Goal: Task Accomplishment & Management: Use online tool/utility

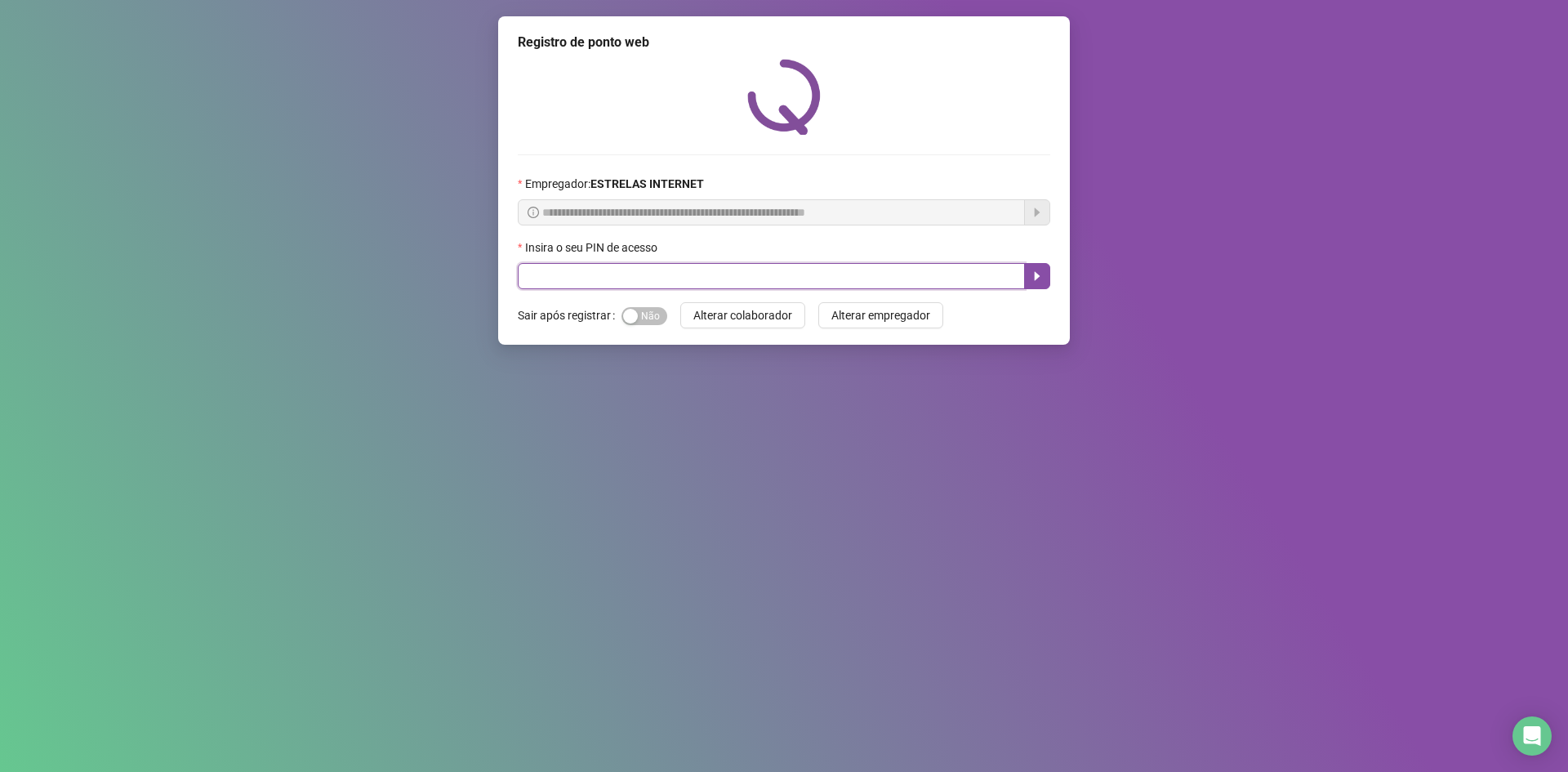
click at [936, 284] on input "text" at bounding box center [771, 276] width 507 height 26
type input "*****"
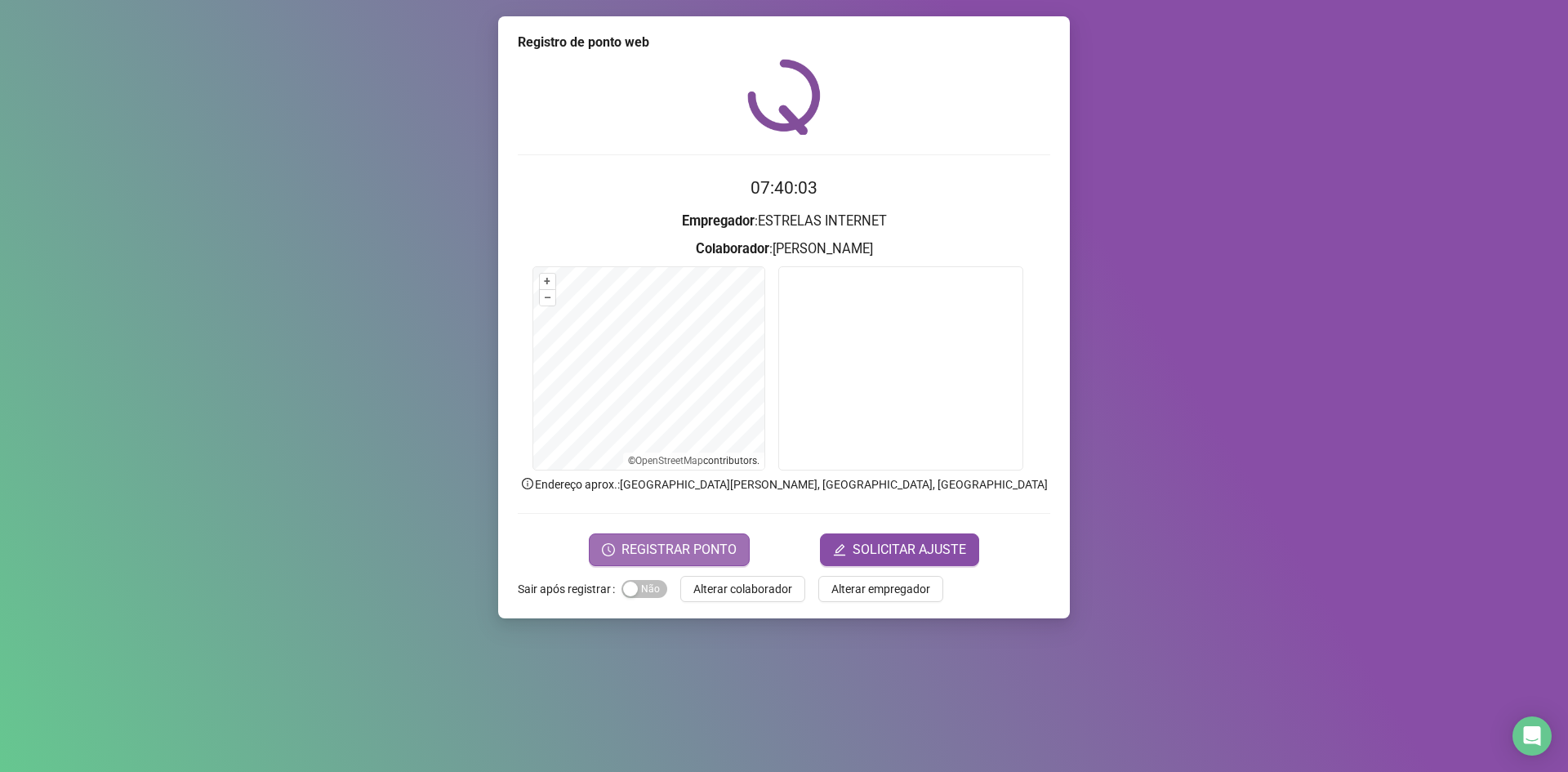
click at [669, 549] on span "REGISTRAR PONTO" at bounding box center [678, 550] width 115 height 20
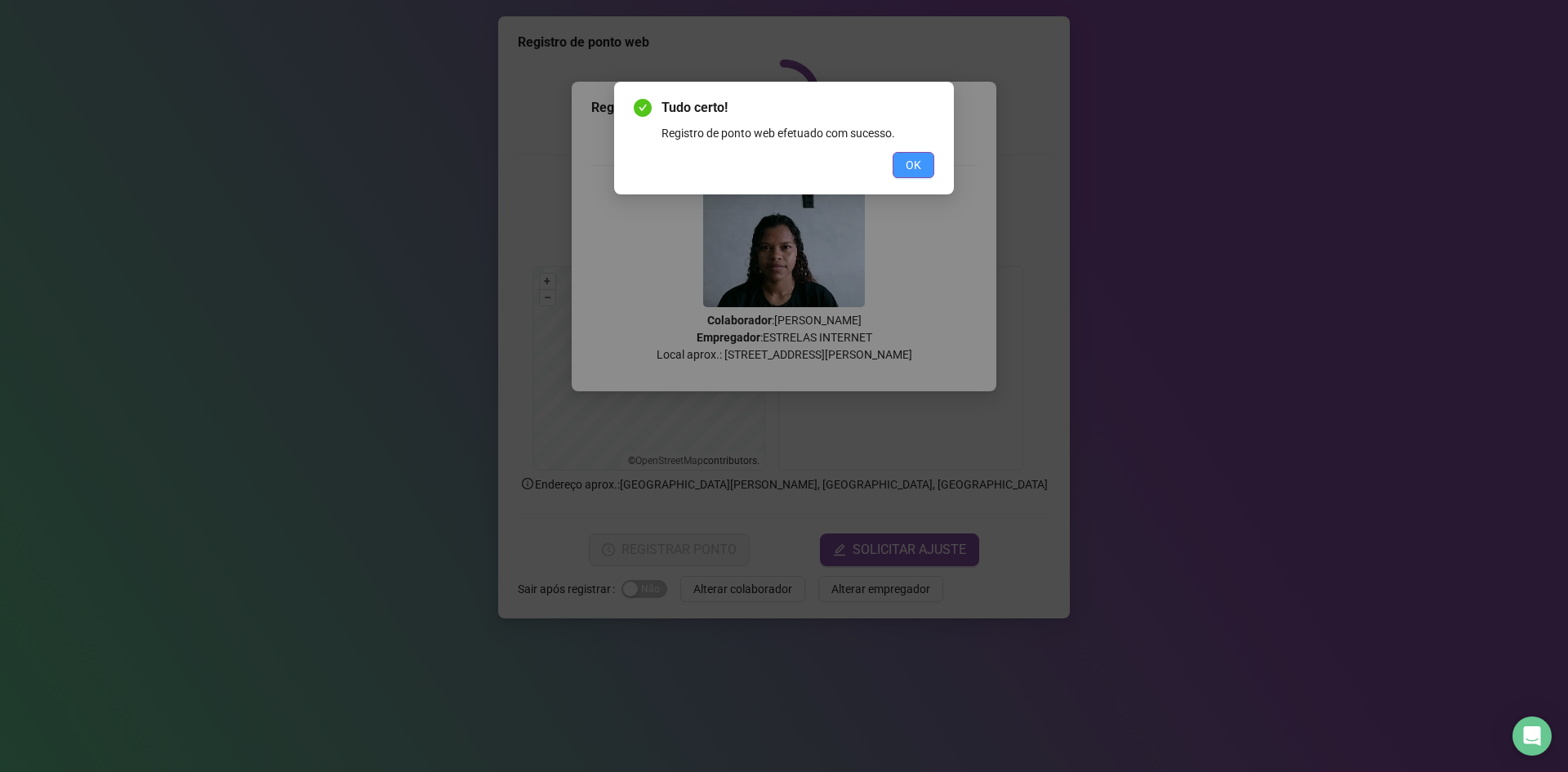
click at [915, 166] on span "OK" at bounding box center [913, 164] width 16 height 18
